Goal: Task Accomplishment & Management: Complete application form

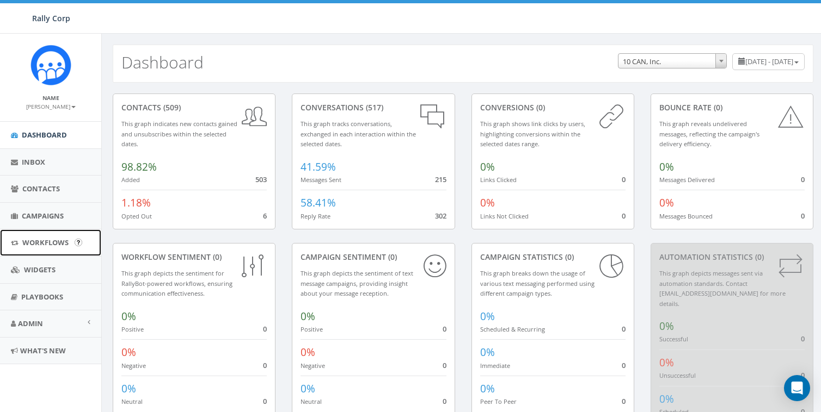
click at [28, 244] on span "Workflows" at bounding box center [45, 243] width 46 height 10
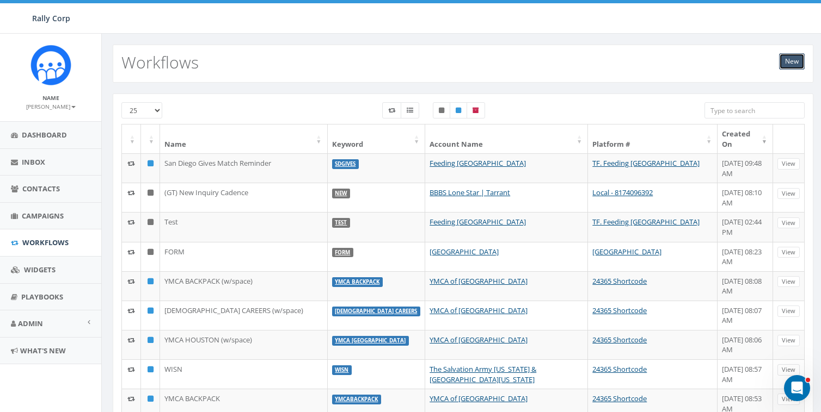
click at [803, 65] on link "New" at bounding box center [792, 61] width 26 height 16
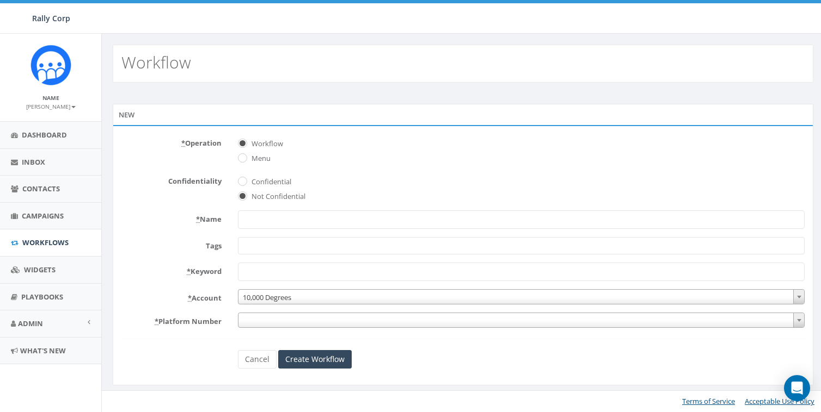
select select
click at [363, 178] on span "Confidential" at bounding box center [525, 180] width 572 height 15
click at [291, 218] on input "* Name" at bounding box center [525, 220] width 572 height 19
type input "Steve Brant"
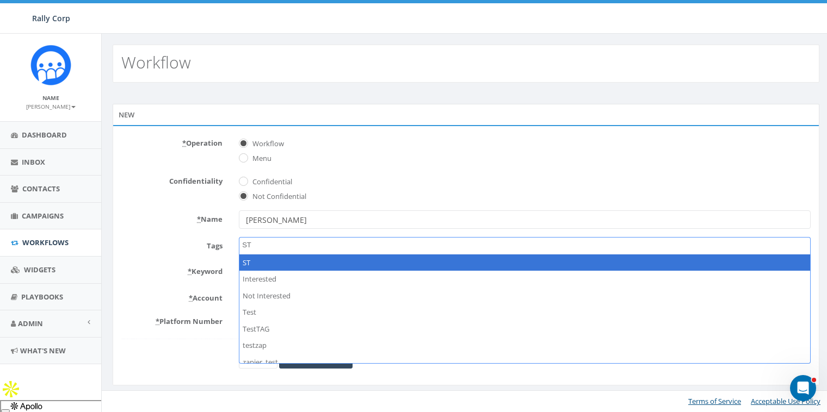
type textarea "S"
select select "Attended"
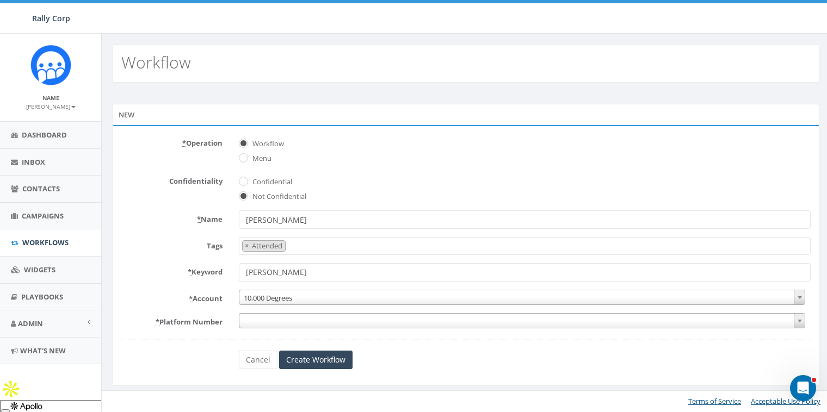
type input "STEVE"
click at [278, 294] on span "10,000 Degrees" at bounding box center [521, 298] width 565 height 15
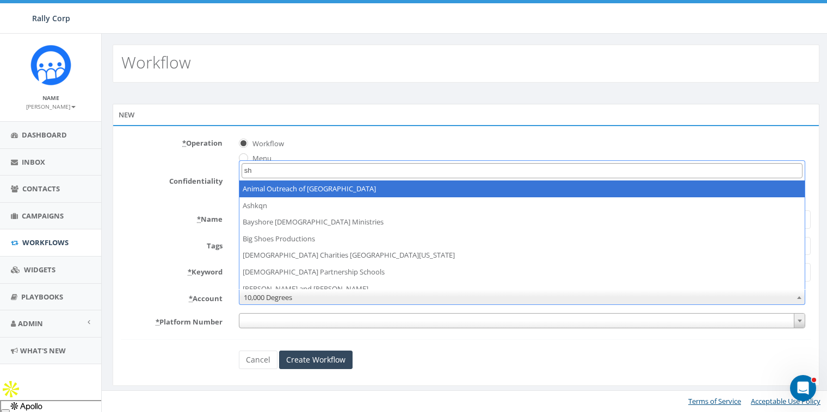
type input "s"
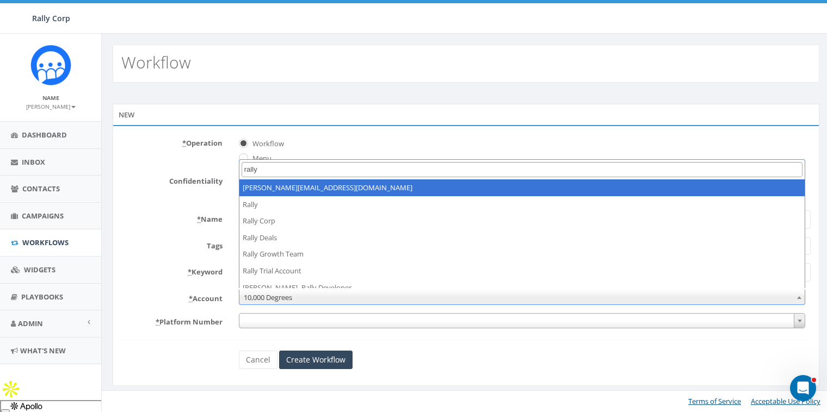
click at [282, 176] on input "rally" at bounding box center [522, 170] width 561 height 16
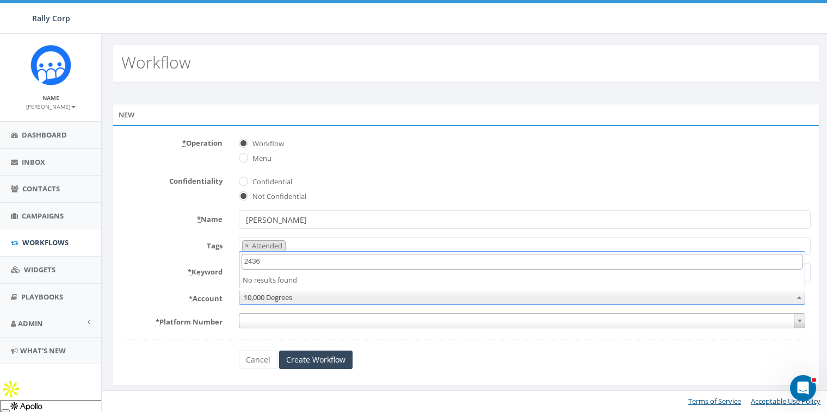
type input "24365"
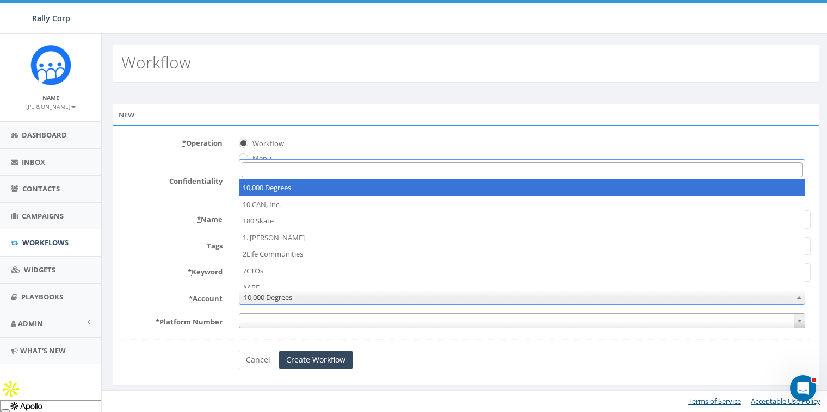
click at [207, 198] on div "Confidentiality Confidential Not Confidential" at bounding box center [466, 188] width 706 height 30
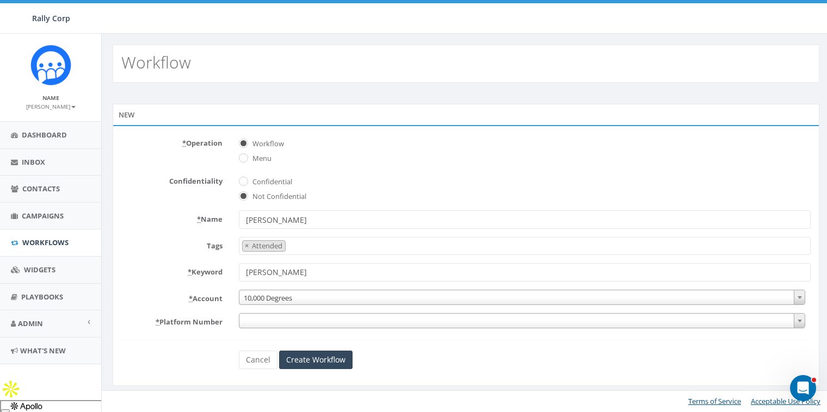
click at [281, 268] on input "[PERSON_NAME]" at bounding box center [525, 272] width 572 height 19
click at [260, 354] on link "Cancel" at bounding box center [258, 360] width 39 height 19
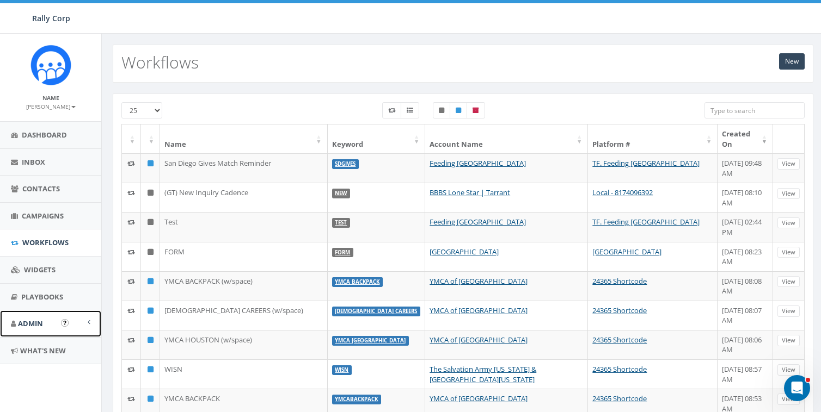
click at [30, 319] on span "Admin" at bounding box center [30, 324] width 25 height 10
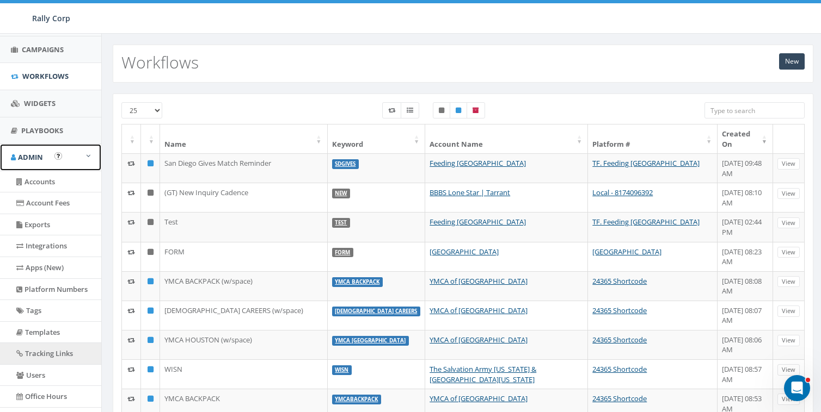
scroll to position [238, 0]
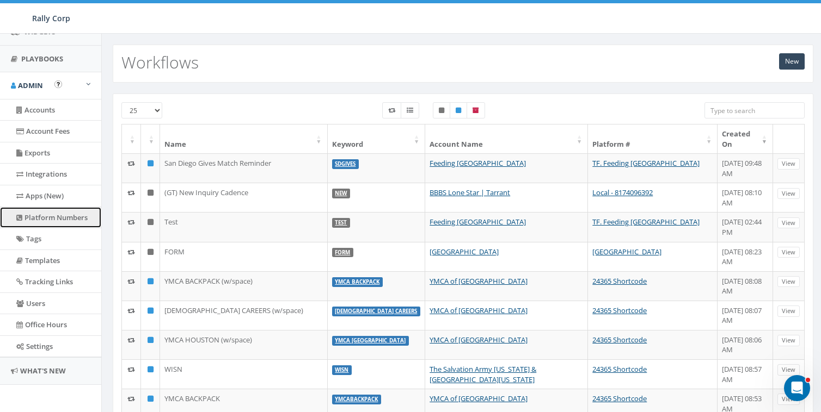
click at [40, 218] on link "Platform Numbers" at bounding box center [50, 217] width 101 height 21
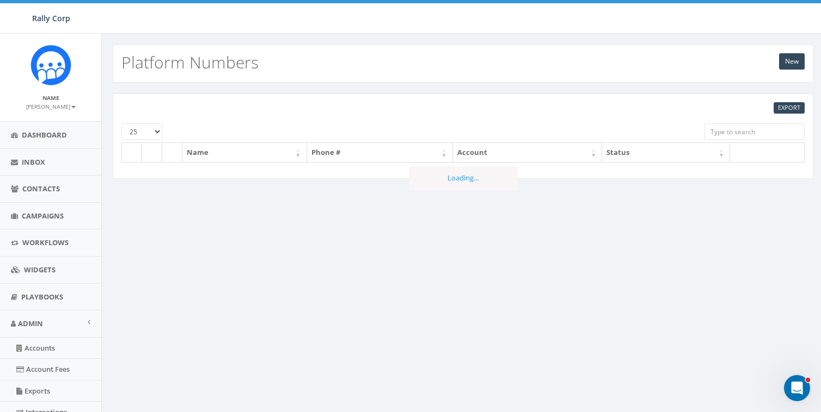
click at [731, 131] on input "search" at bounding box center [754, 132] width 100 height 16
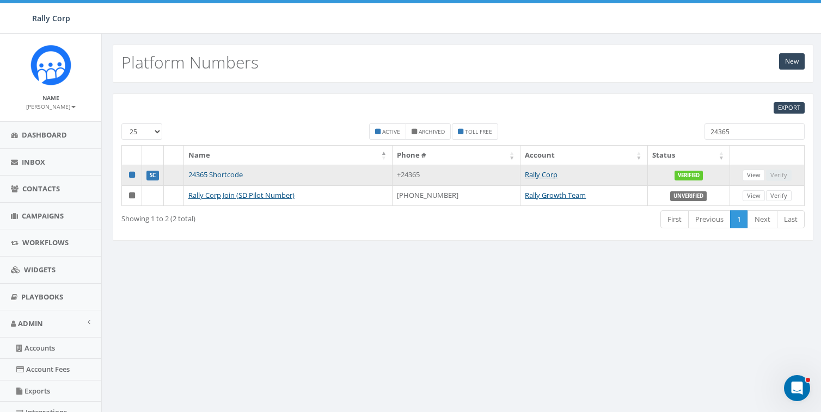
type input "24365"
click at [226, 173] on link "24365 Shortcode" at bounding box center [215, 175] width 54 height 10
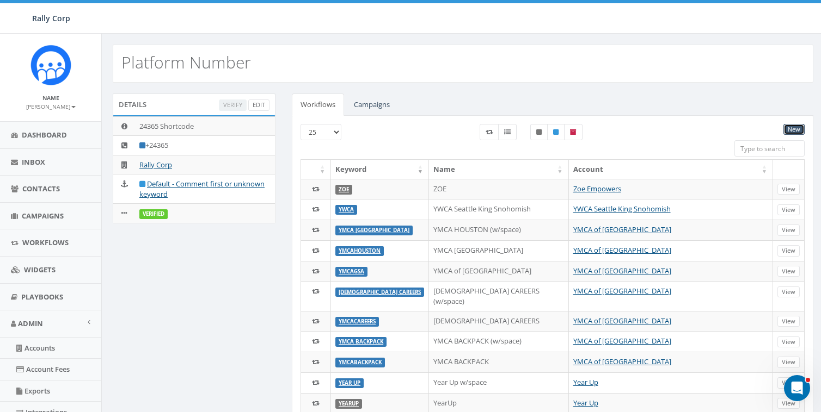
click at [797, 130] on link "New" at bounding box center [793, 129] width 21 height 11
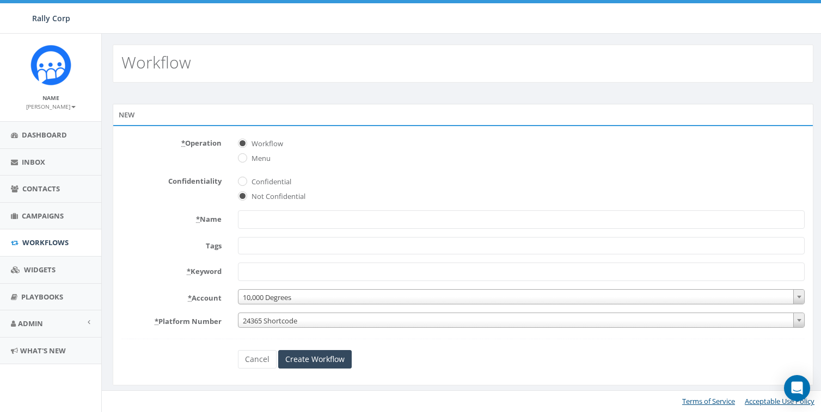
select select
drag, startPoint x: 193, startPoint y: 146, endPoint x: 218, endPoint y: 151, distance: 25.4
click at [193, 146] on label "* Operation" at bounding box center [172, 141] width 118 height 14
drag, startPoint x: 274, startPoint y: 211, endPoint x: 363, endPoint y: 207, distance: 89.3
click at [274, 211] on input "* Name" at bounding box center [525, 220] width 572 height 19
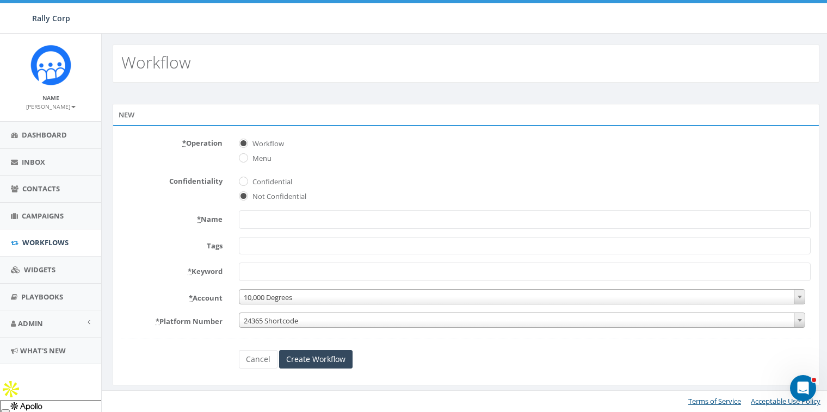
paste input "[PERSON_NAME]"
type input "[PERSON_NAME]"
click at [390, 74] on div "Workflow" at bounding box center [466, 64] width 707 height 38
click at [263, 271] on input "* Keyword" at bounding box center [525, 272] width 572 height 19
paste input "[PERSON_NAME]"
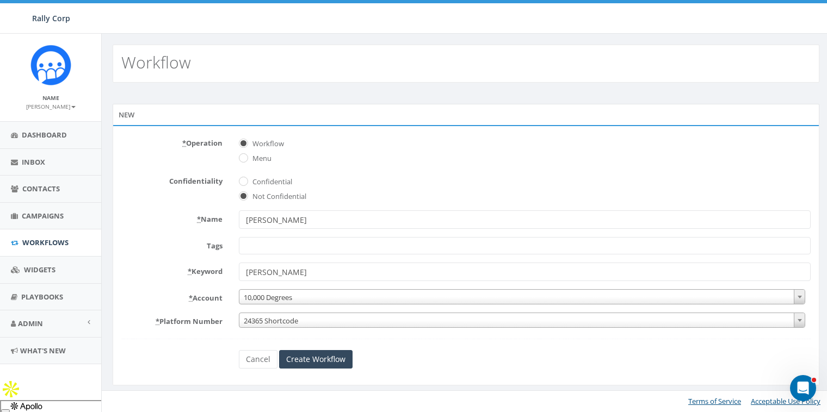
type input "[PERSON_NAME]"
click at [402, 67] on div "Workflow" at bounding box center [466, 64] width 707 height 38
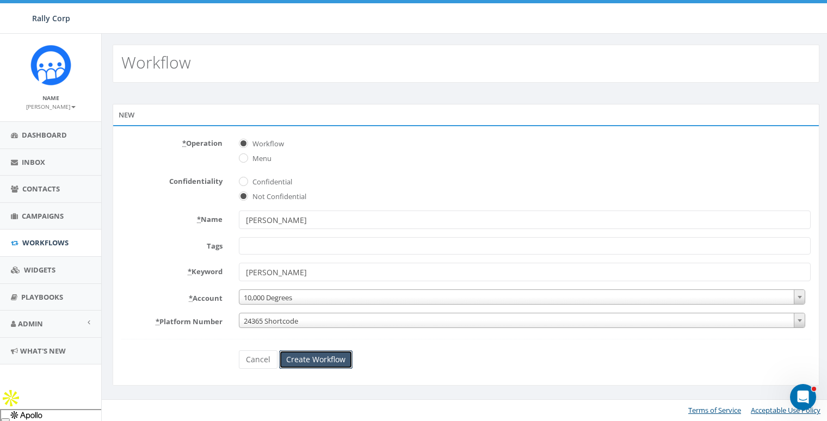
click at [309, 356] on input "Create Workflow" at bounding box center [315, 359] width 73 height 19
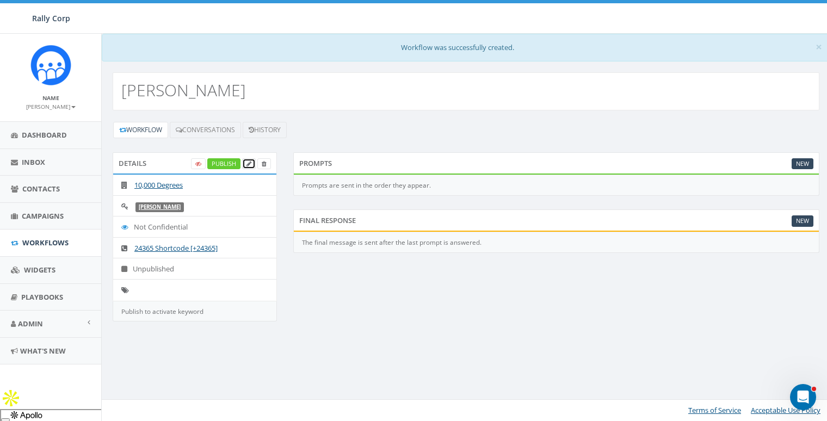
click at [251, 163] on icon at bounding box center [249, 164] width 5 height 6
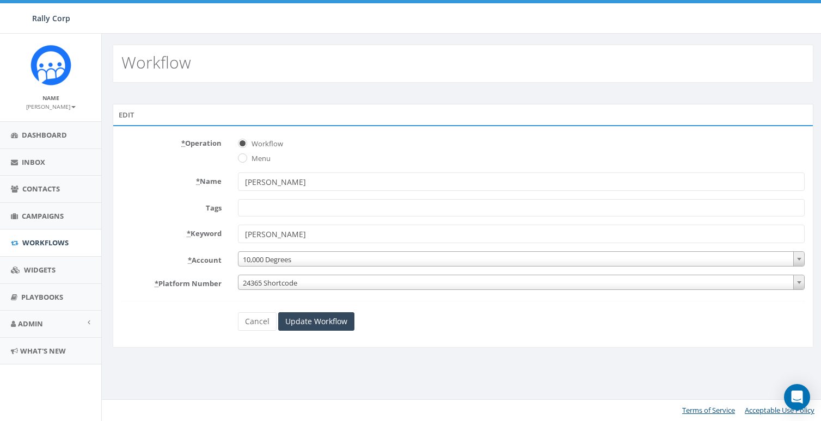
select select
click at [278, 257] on span "10,000 Degrees" at bounding box center [521, 259] width 565 height 15
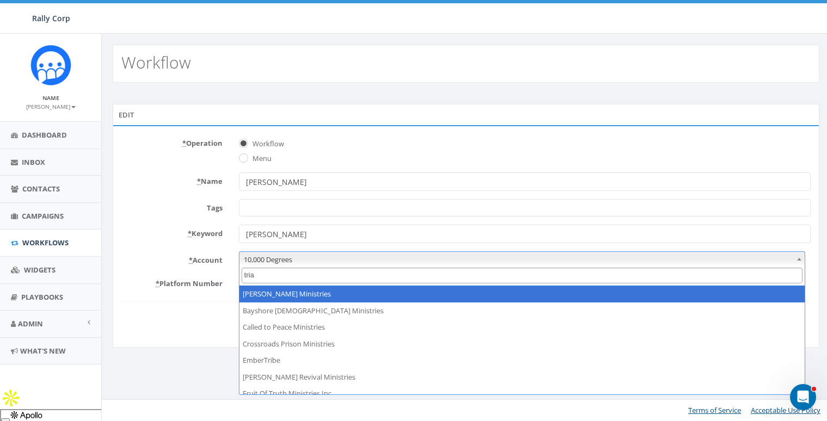
type input "trial"
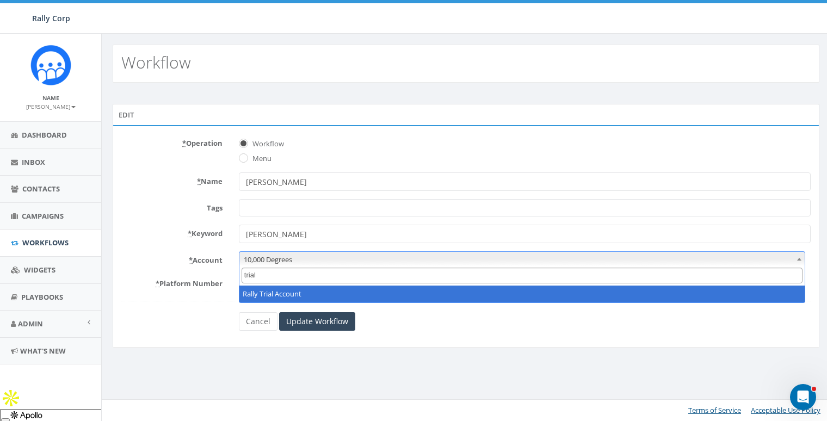
select select "19"
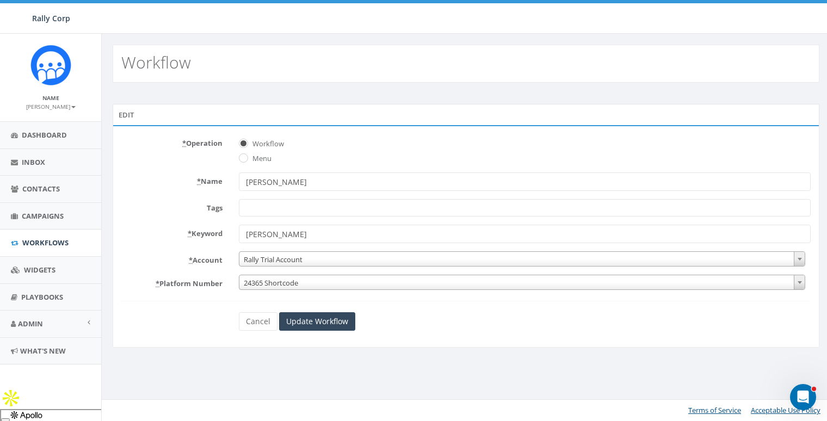
click at [272, 249] on form "* Operation Workflow Menu * Name STEVE Tags Attended Ballroom Date Set develope…" at bounding box center [465, 232] width 689 height 196
click at [273, 258] on span "Rally Trial Account" at bounding box center [521, 259] width 565 height 15
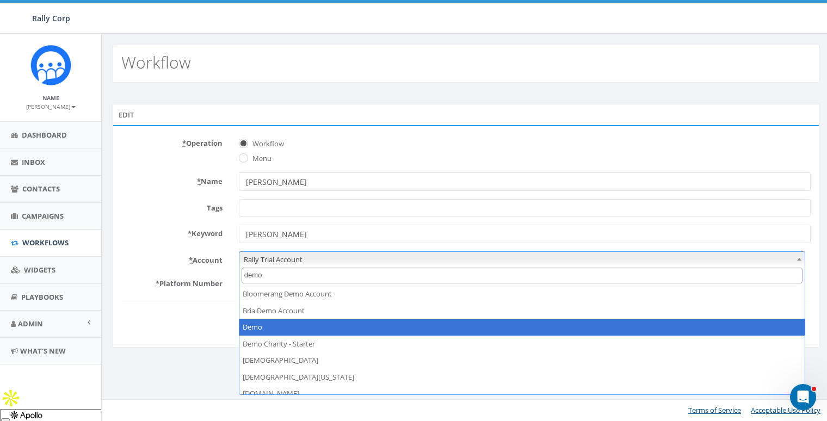
type input "demo"
select select "64"
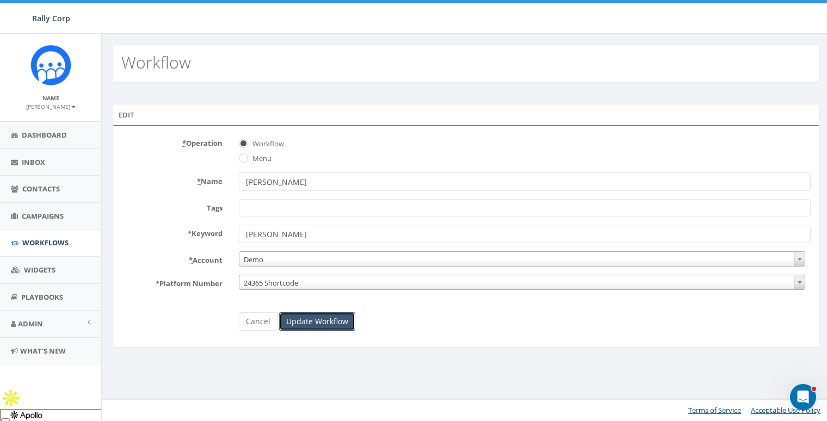
click at [307, 323] on input "Update Workflow" at bounding box center [317, 321] width 76 height 19
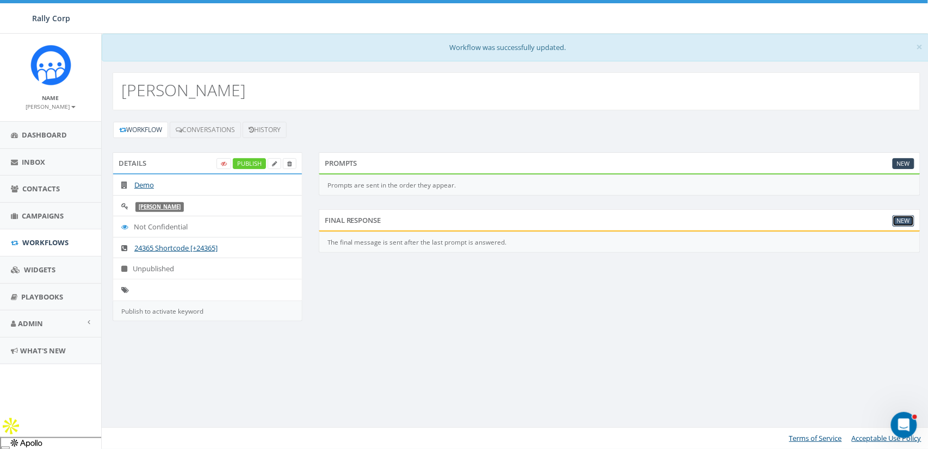
click at [820, 223] on link "New" at bounding box center [904, 220] width 22 height 11
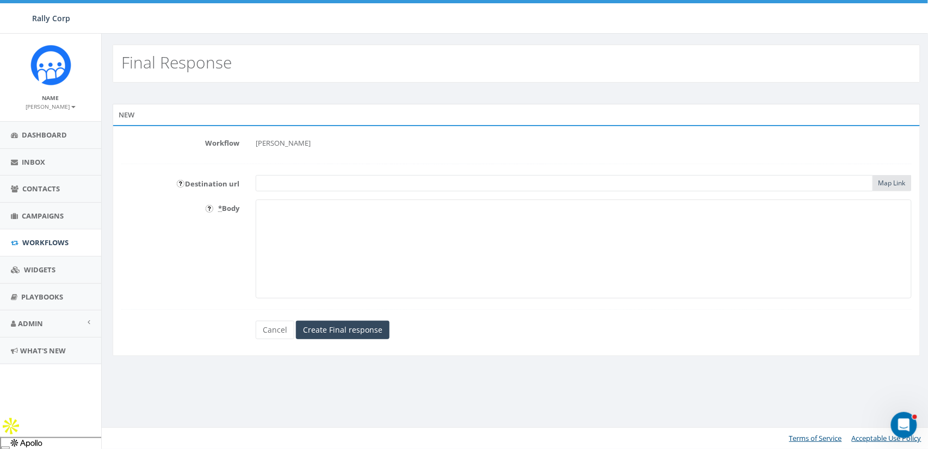
click at [431, 239] on textarea "* Body" at bounding box center [584, 249] width 656 height 99
type textarea "Hi there Welcome to my list!"
click at [361, 324] on input "Create Final response" at bounding box center [343, 330] width 94 height 19
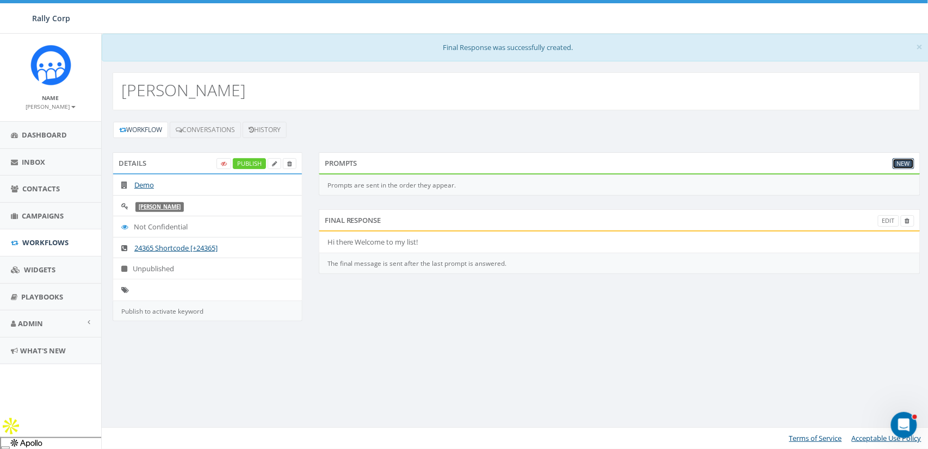
click at [904, 163] on link "New" at bounding box center [904, 163] width 22 height 11
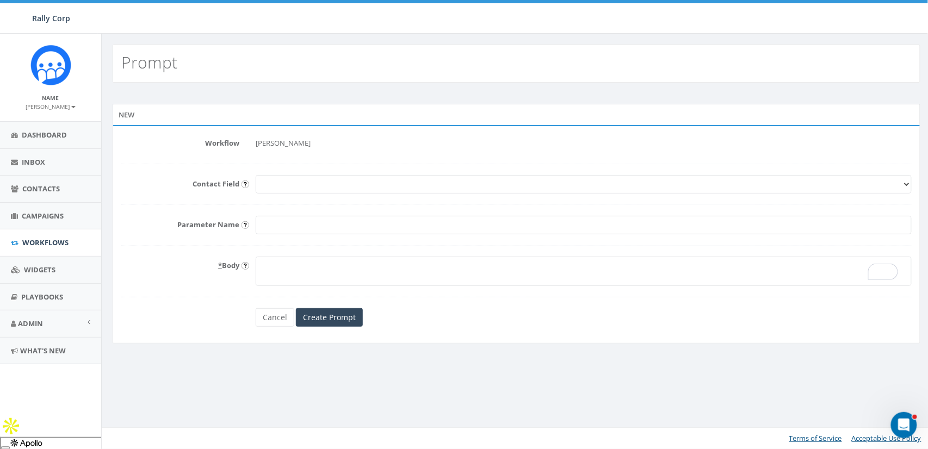
click at [294, 184] on select "First Name Last Name Email" at bounding box center [584, 184] width 656 height 19
click at [256, 175] on select "First Name Last Name Email" at bounding box center [584, 184] width 656 height 19
click at [200, 224] on label "Parameter Name" at bounding box center [180, 223] width 134 height 14
click at [256, 224] on input "Parameter Name" at bounding box center [584, 225] width 656 height 19
click at [278, 262] on textarea "* Body" at bounding box center [584, 271] width 656 height 29
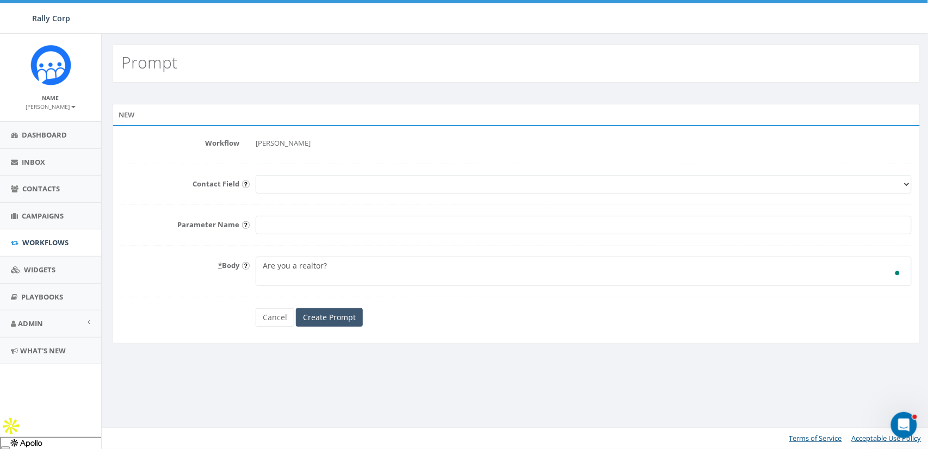
type textarea "Are you a realtor?"
click at [321, 321] on input "Create Prompt" at bounding box center [329, 318] width 67 height 19
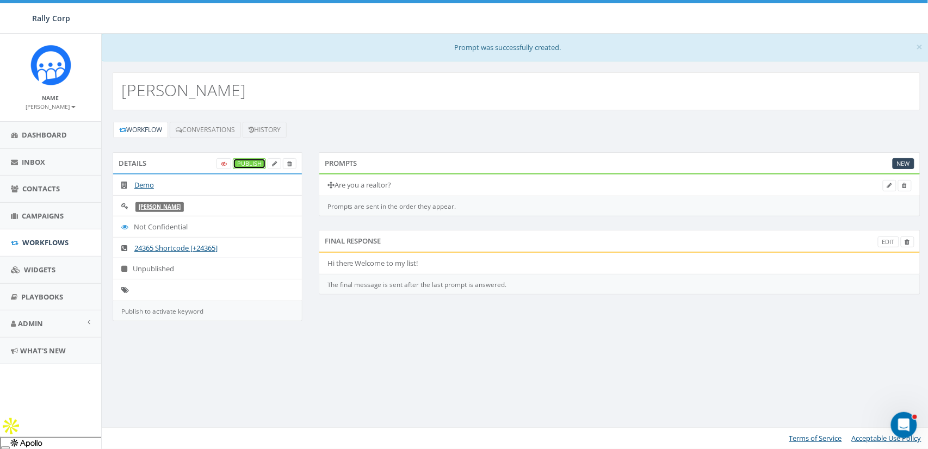
click at [240, 161] on link "Publish" at bounding box center [249, 163] width 33 height 11
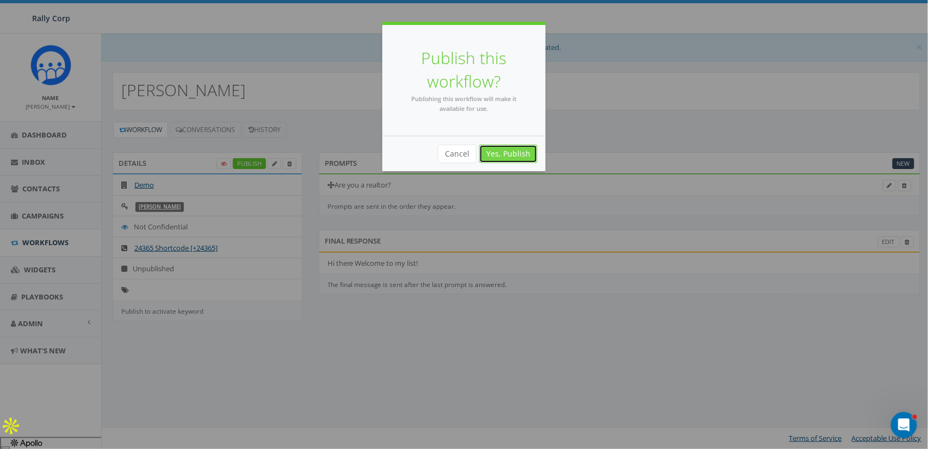
click at [530, 149] on link "Yes, Publish" at bounding box center [508, 154] width 58 height 19
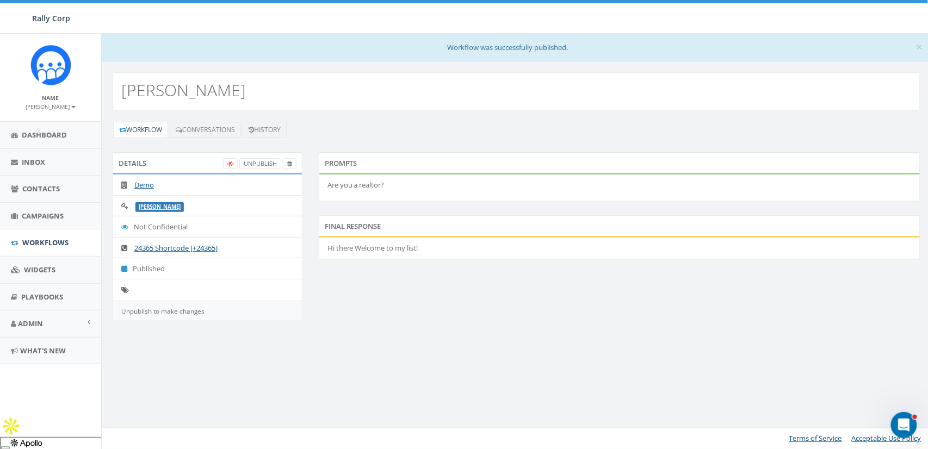
click at [241, 108] on div "STEVE" at bounding box center [517, 91] width 808 height 38
click at [193, 130] on link "Conversations" at bounding box center [205, 130] width 71 height 16
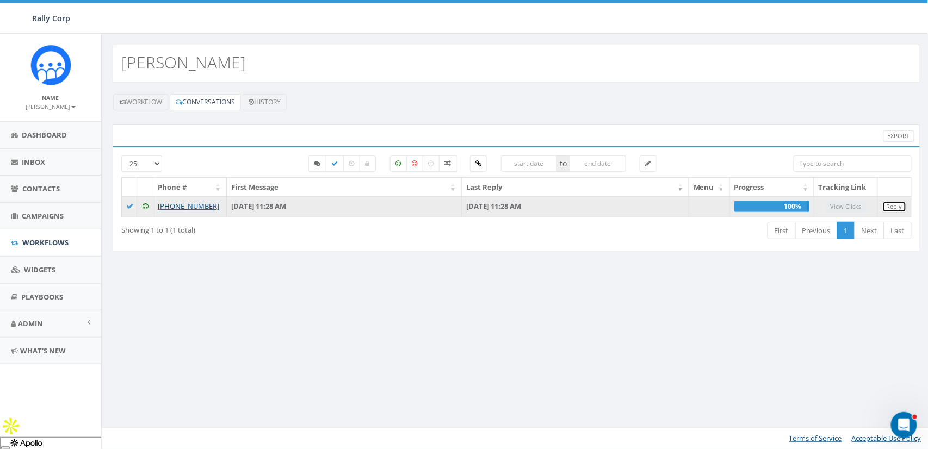
click at [896, 206] on link "Reply" at bounding box center [895, 206] width 24 height 11
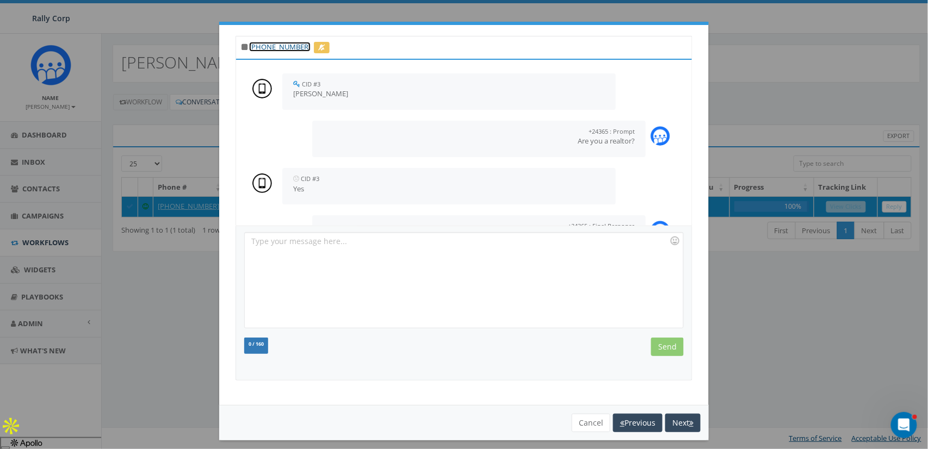
click at [281, 49] on link "+1 858-736-5358" at bounding box center [279, 47] width 61 height 10
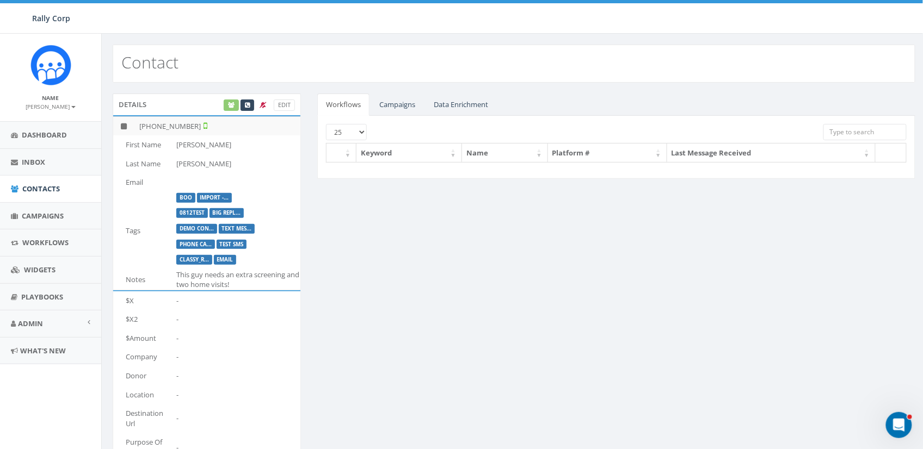
click at [231, 107] on div "Edit" at bounding box center [258, 105] width 73 height 11
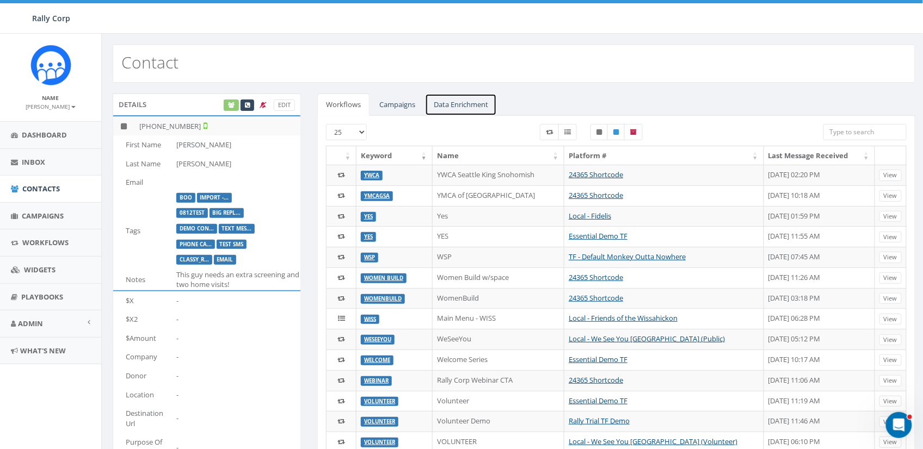
click at [478, 108] on link "Data Enrichment" at bounding box center [461, 105] width 72 height 22
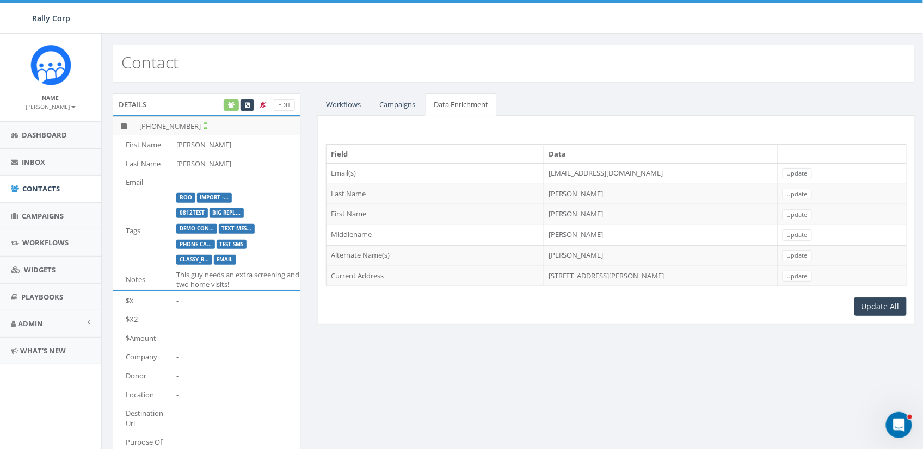
click at [547, 173] on td "writejamesmartin@gmail.com" at bounding box center [661, 173] width 234 height 21
click at [552, 276] on td "7526 Beal St, San Diego, CA, 92111" at bounding box center [661, 276] width 234 height 21
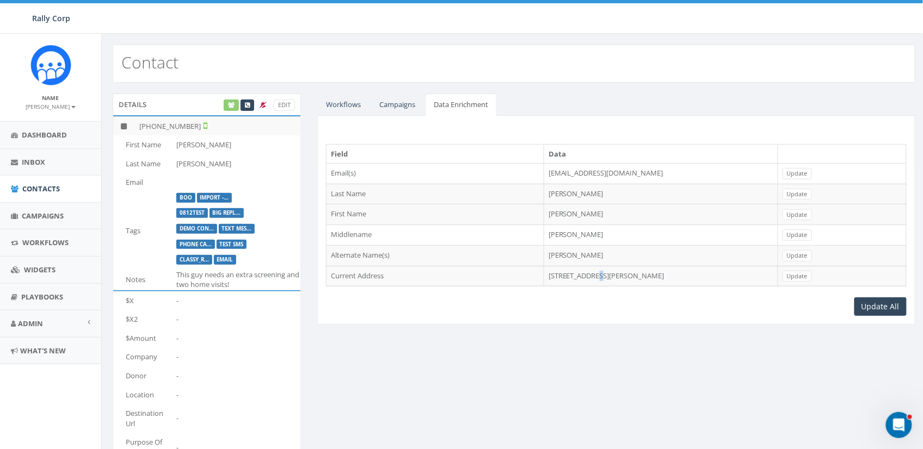
click at [552, 276] on td "7526 Beal St, San Diego, CA, 92111" at bounding box center [661, 276] width 234 height 21
click at [590, 324] on div "Field Data Email(s) writejamesmartin@gmail.com Update Last Name Martin Update F…" at bounding box center [616, 221] width 598 height 210
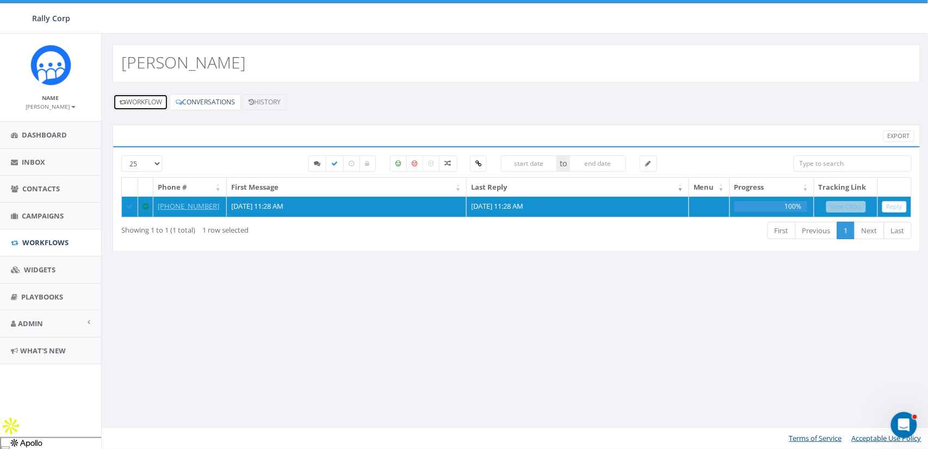
click at [152, 104] on link "Workflow" at bounding box center [140, 102] width 55 height 16
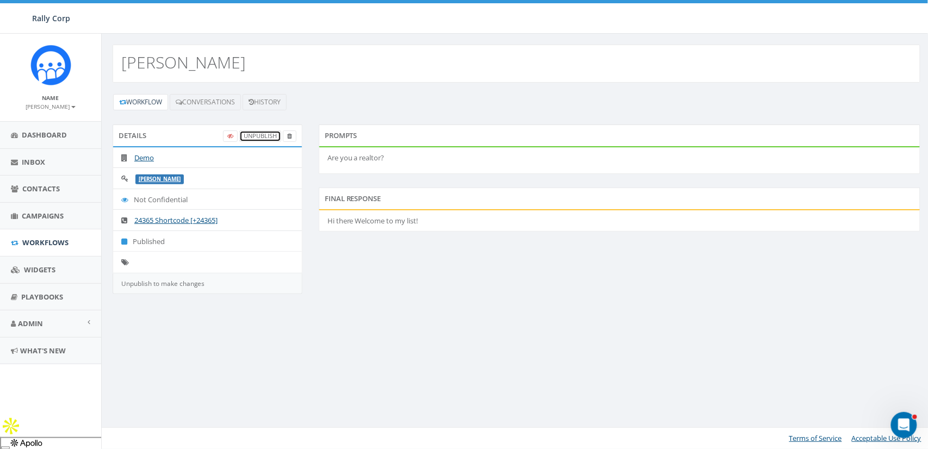
click at [269, 137] on link "UnPublish" at bounding box center [260, 136] width 42 height 11
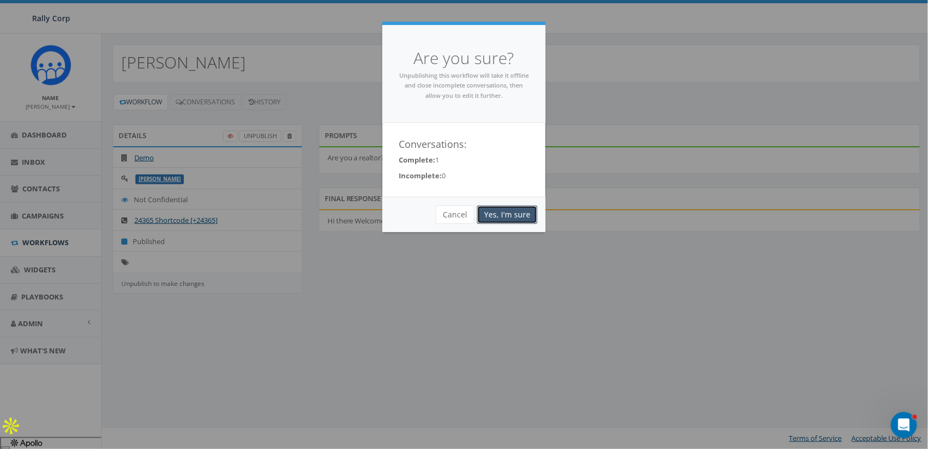
click at [522, 216] on link "Yes, I'm sure" at bounding box center [507, 215] width 60 height 19
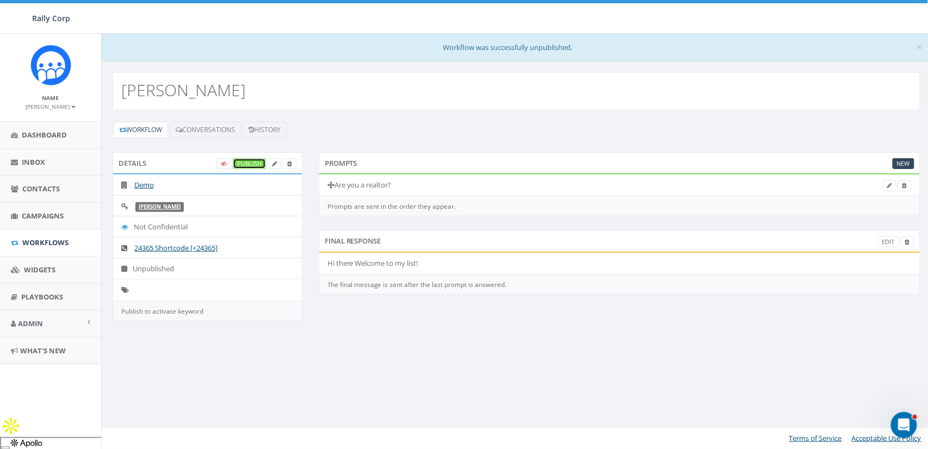
click at [255, 167] on link "Publish" at bounding box center [249, 163] width 33 height 11
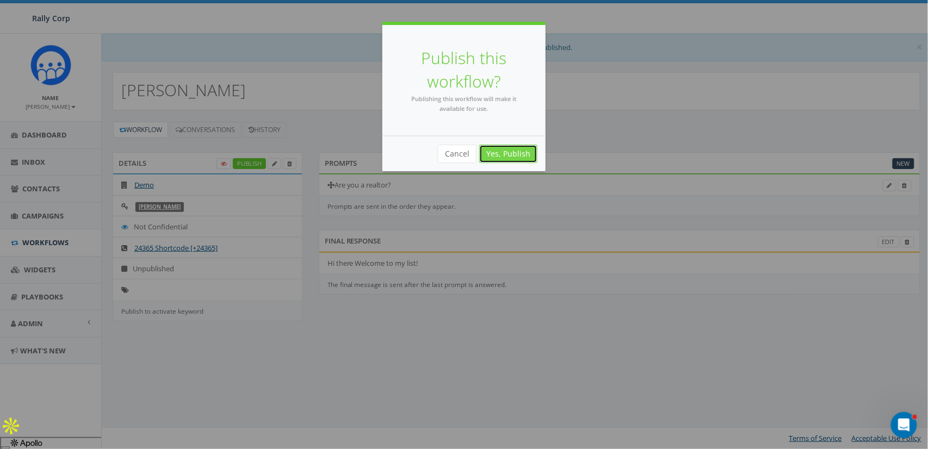
click at [493, 152] on link "Yes, Publish" at bounding box center [508, 154] width 58 height 19
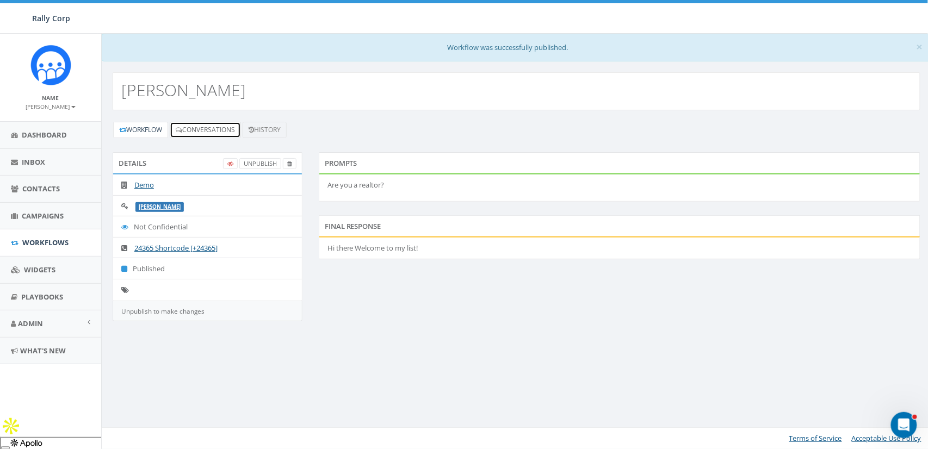
click at [201, 130] on link "Conversations" at bounding box center [205, 130] width 71 height 16
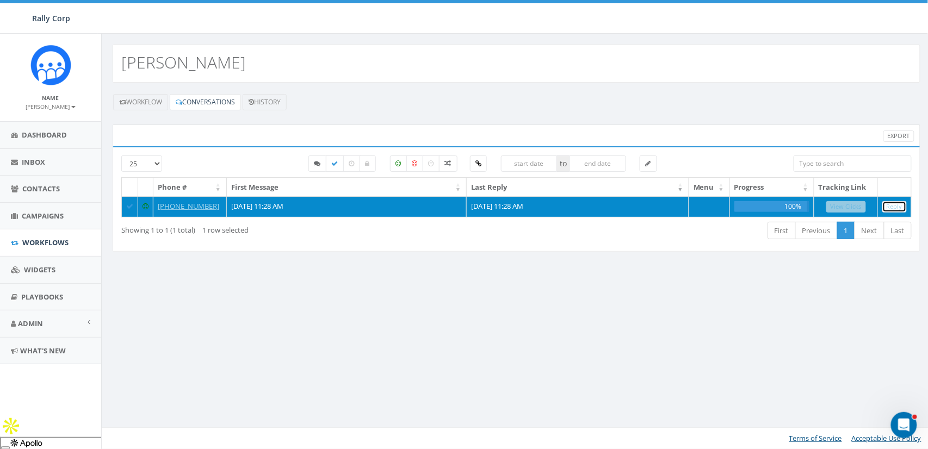
click at [902, 205] on link "Reply" at bounding box center [895, 206] width 24 height 11
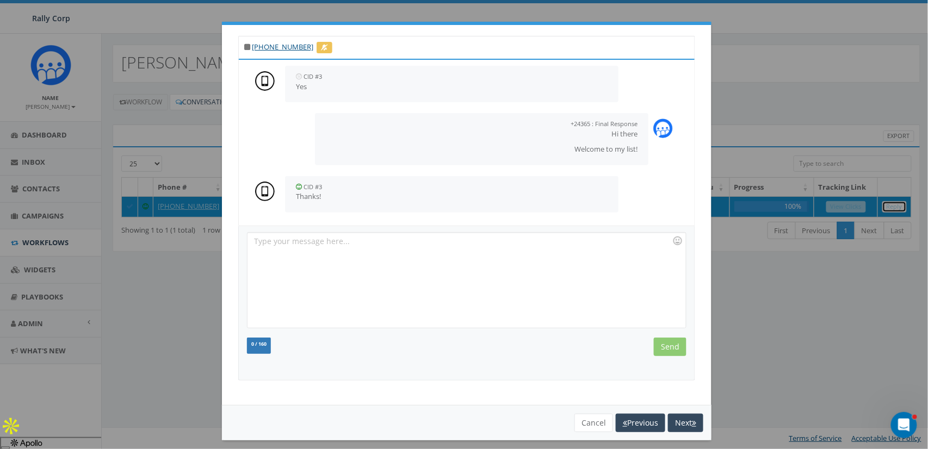
scroll to position [102, 0]
drag, startPoint x: 582, startPoint y: 422, endPoint x: 503, endPoint y: 375, distance: 91.7
click at [581, 419] on button "Cancel" at bounding box center [594, 423] width 39 height 19
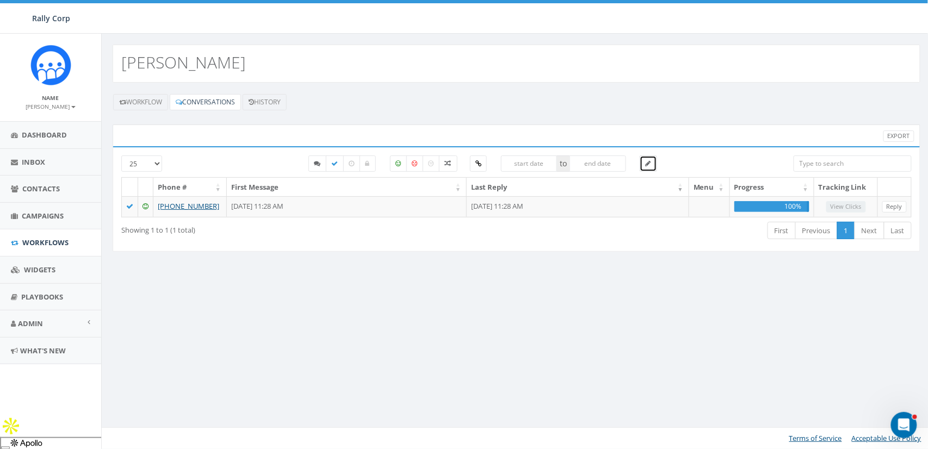
click at [651, 167] on span at bounding box center [648, 163] width 5 height 9
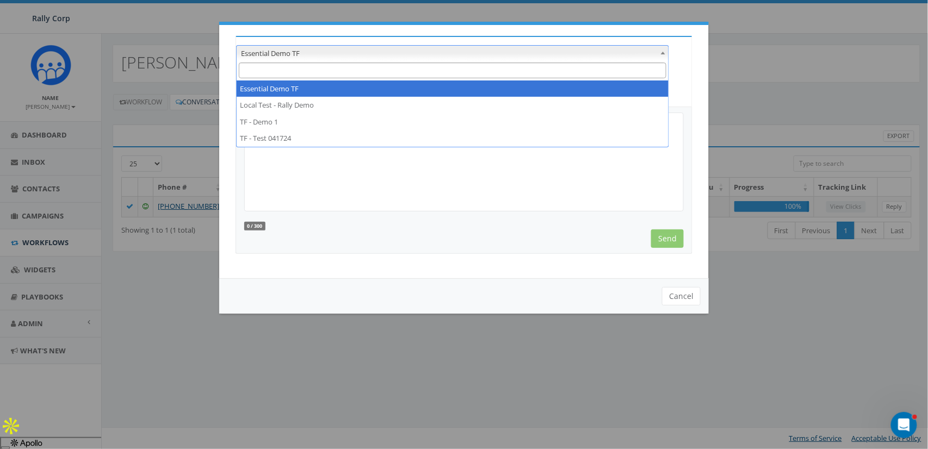
click at [386, 52] on span "Essential Demo TF" at bounding box center [453, 53] width 432 height 15
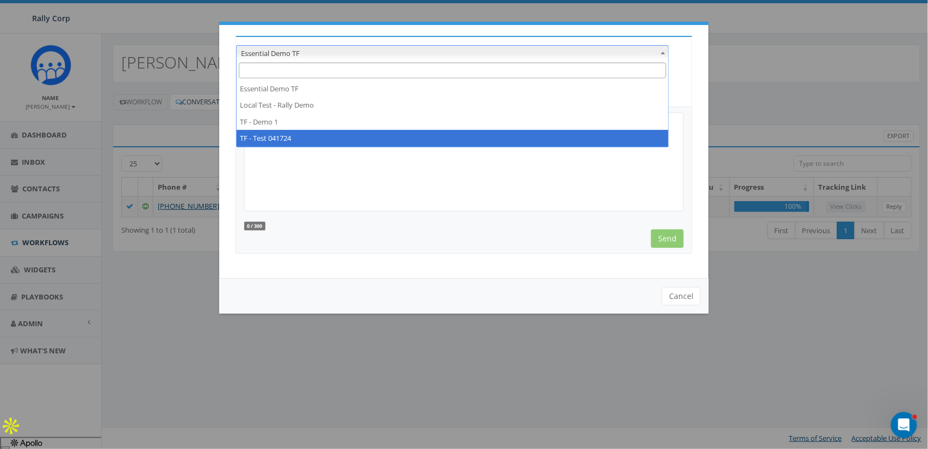
click at [387, 263] on div "Essential Demo TF Local Test - Rally Demo TF - Demo 1 TF - Test 041724 Essentia…" at bounding box center [464, 152] width 490 height 254
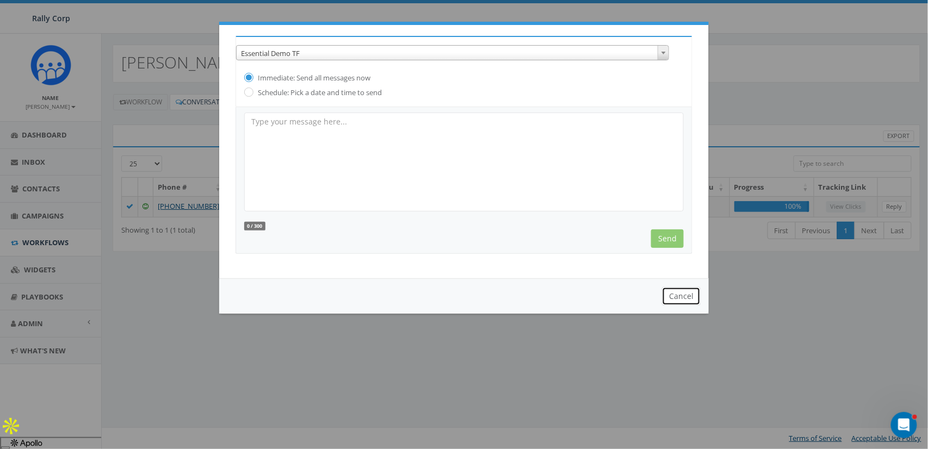
click at [685, 298] on button "Cancel" at bounding box center [681, 296] width 39 height 19
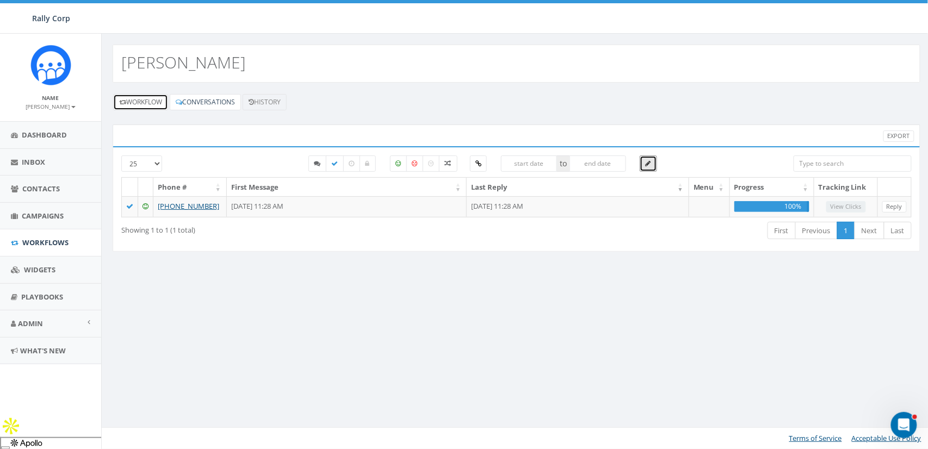
click at [159, 102] on link "Workflow" at bounding box center [140, 102] width 55 height 16
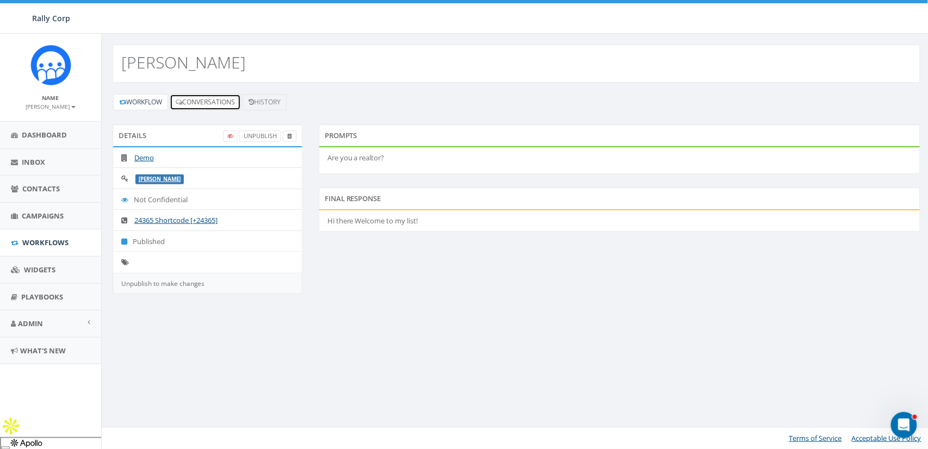
click at [231, 99] on link "Conversations" at bounding box center [205, 102] width 71 height 16
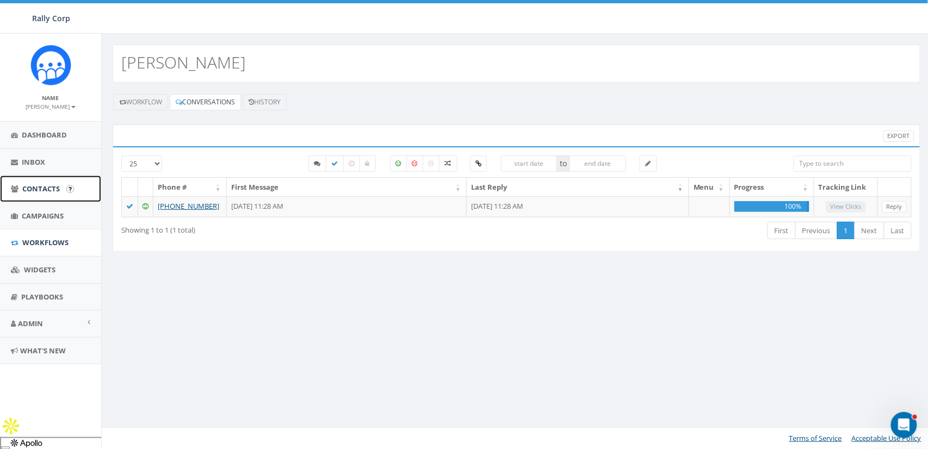
click at [22, 185] on span "Contacts" at bounding box center [41, 189] width 38 height 10
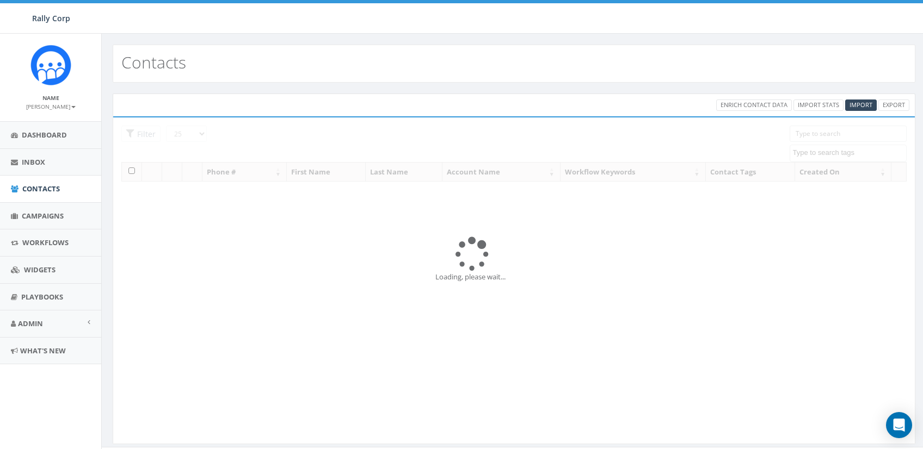
select select
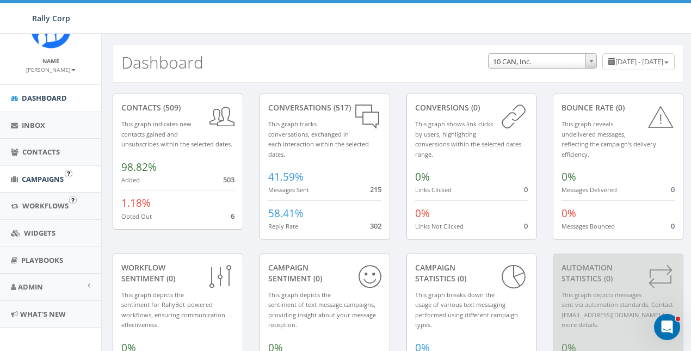
scroll to position [42, 0]
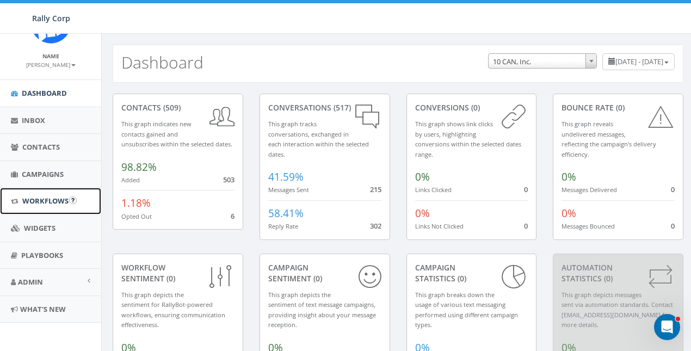
click at [46, 204] on span "Workflows" at bounding box center [45, 201] width 46 height 10
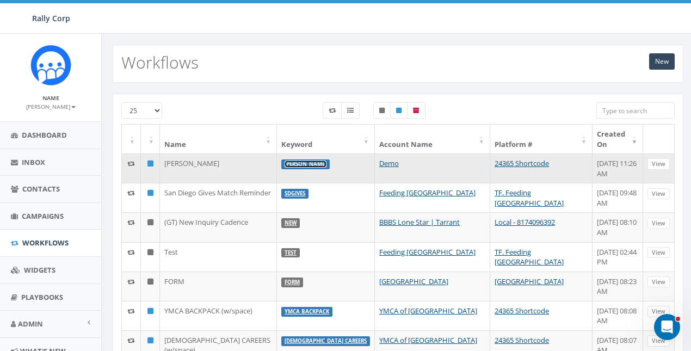
click at [322, 161] on link "[PERSON_NAME]" at bounding box center [306, 164] width 42 height 7
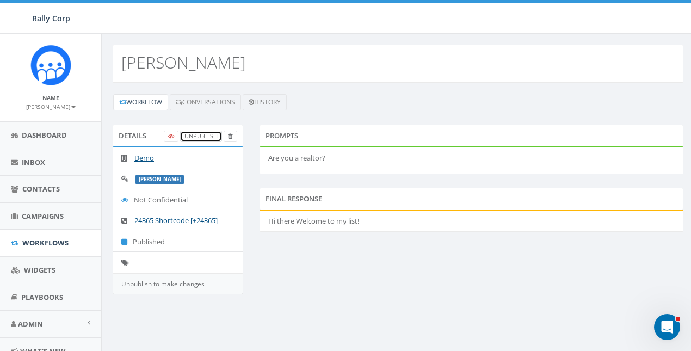
click at [203, 135] on link "UnPublish" at bounding box center [201, 136] width 42 height 11
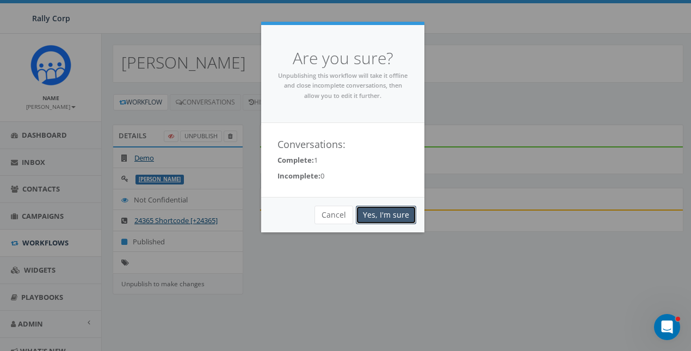
click at [390, 209] on link "Yes, I'm sure" at bounding box center [386, 215] width 60 height 19
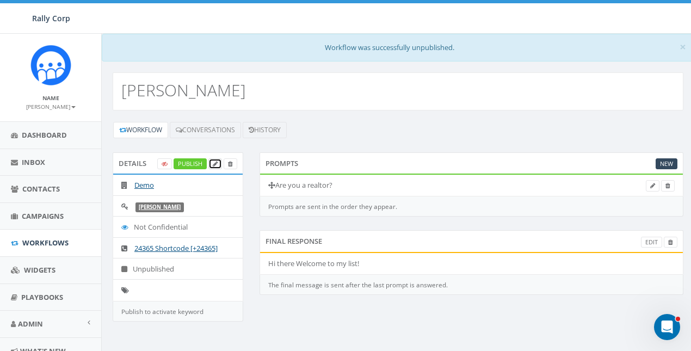
click at [216, 162] on icon at bounding box center [215, 164] width 5 height 6
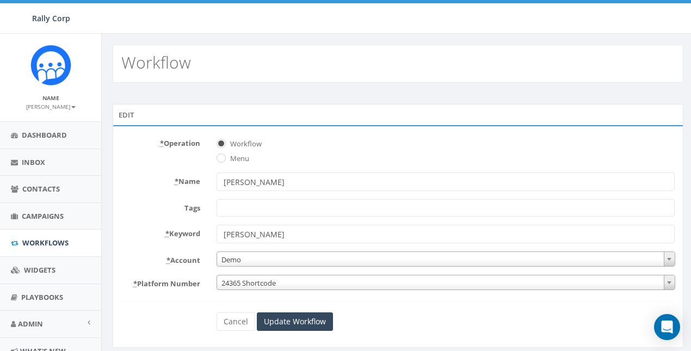
select select
click at [284, 180] on input "[PERSON_NAME]" at bounding box center [446, 182] width 459 height 19
type input "[PERSON_NAME]"
click at [303, 314] on input "Update Workflow" at bounding box center [295, 321] width 76 height 19
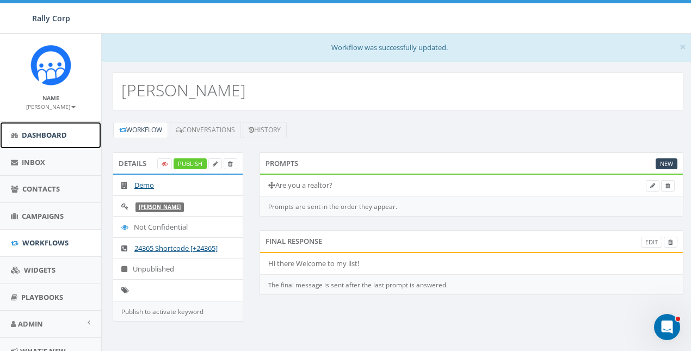
click at [48, 132] on span "Dashboard" at bounding box center [44, 135] width 45 height 10
